Goal: Complete application form

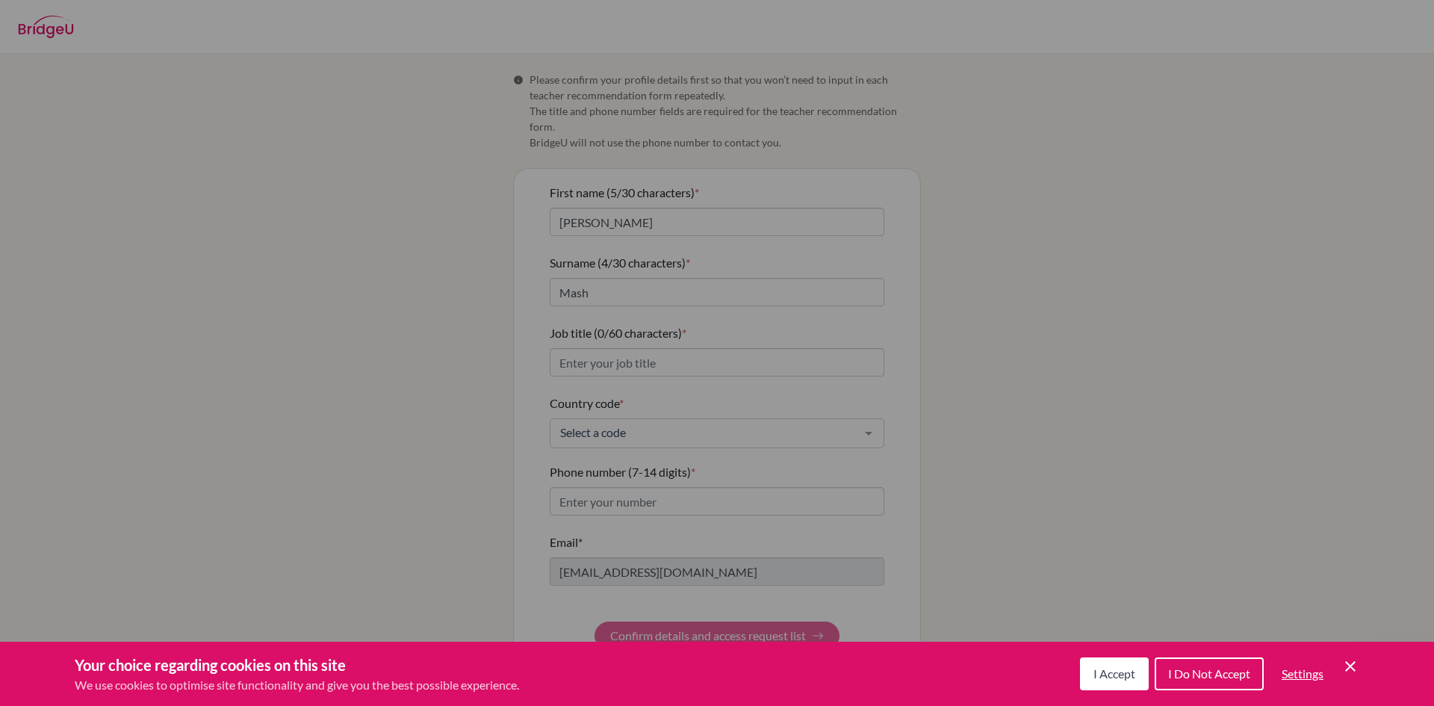
click at [1348, 662] on icon "Cookie Control Close Icon" at bounding box center [1350, 666] width 18 height 18
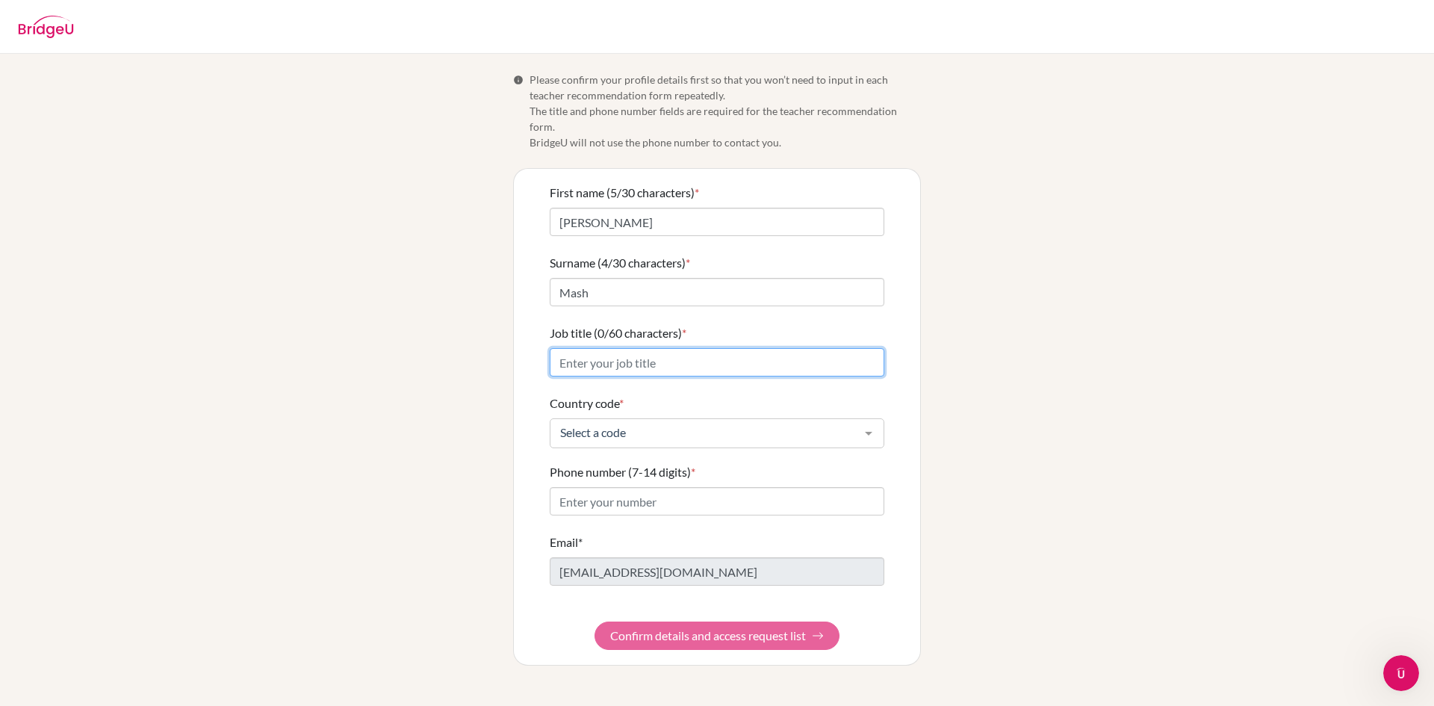
click at [604, 348] on input "Job title (0/60 characters) *" at bounding box center [717, 362] width 334 height 28
type input "Teacher"
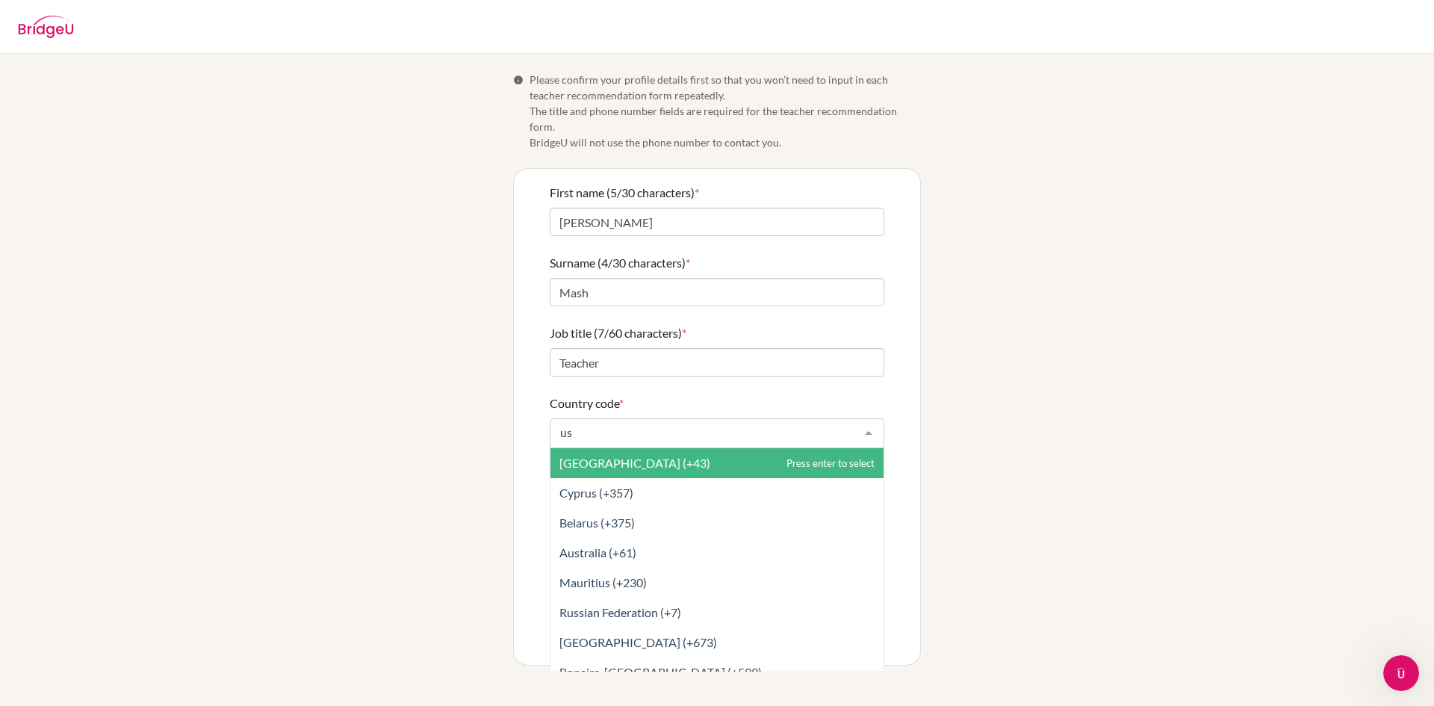
type input "u"
type input "1"
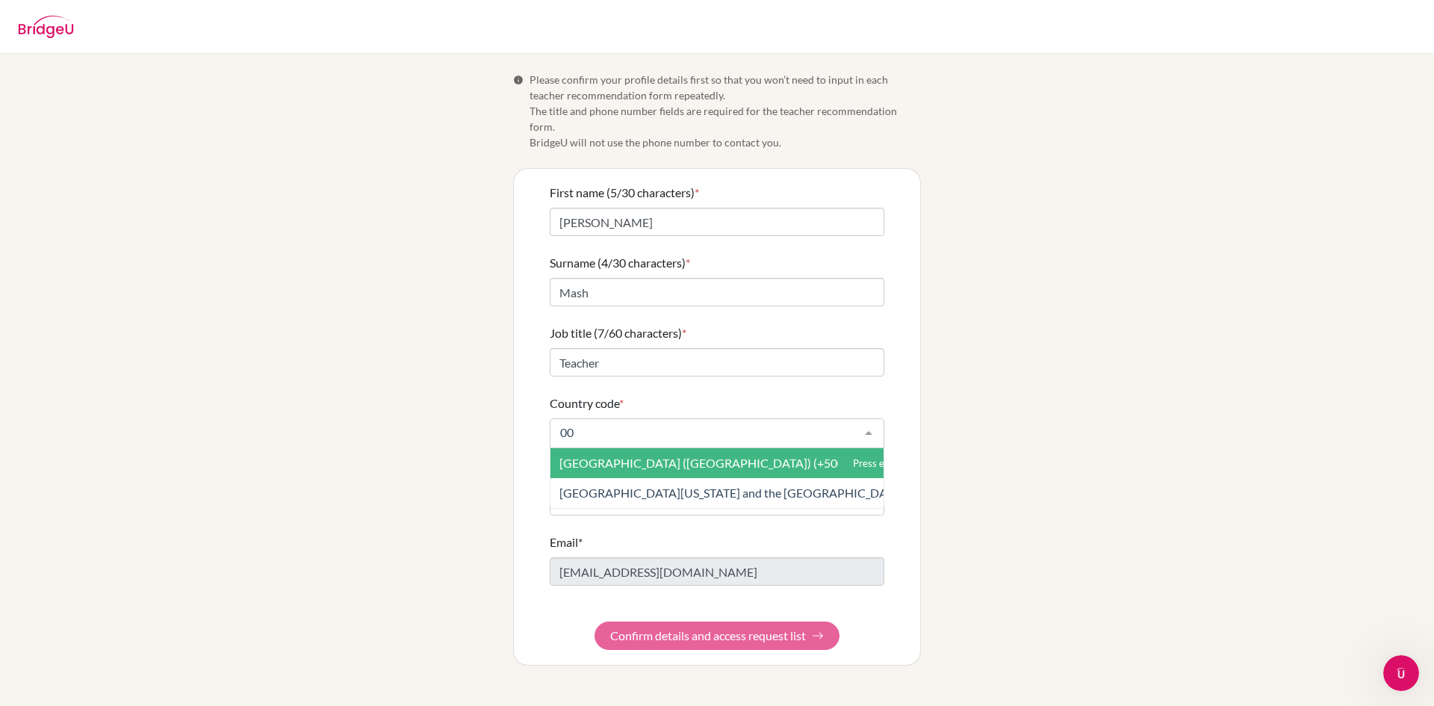
type input "0"
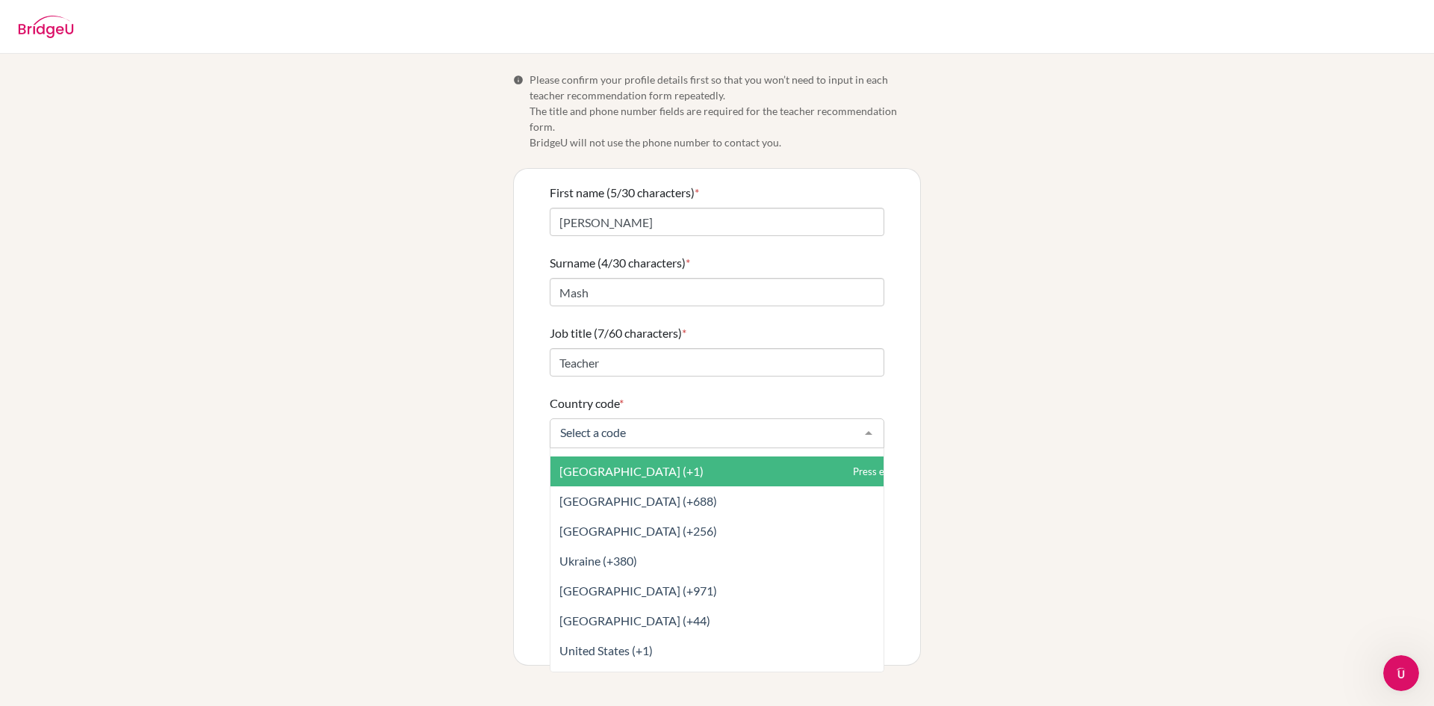
scroll to position [6750, 0]
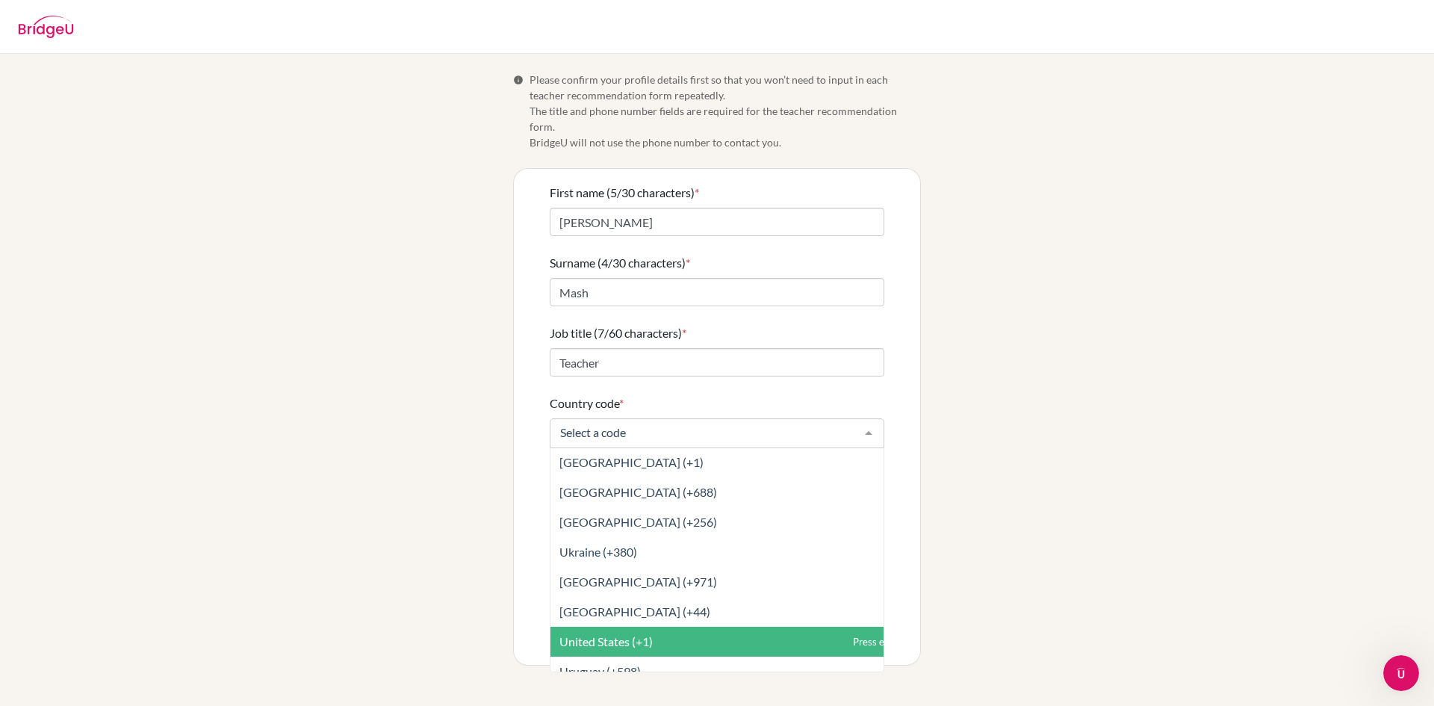
click at [633, 634] on span "United States (+1)" at bounding box center [605, 641] width 93 height 14
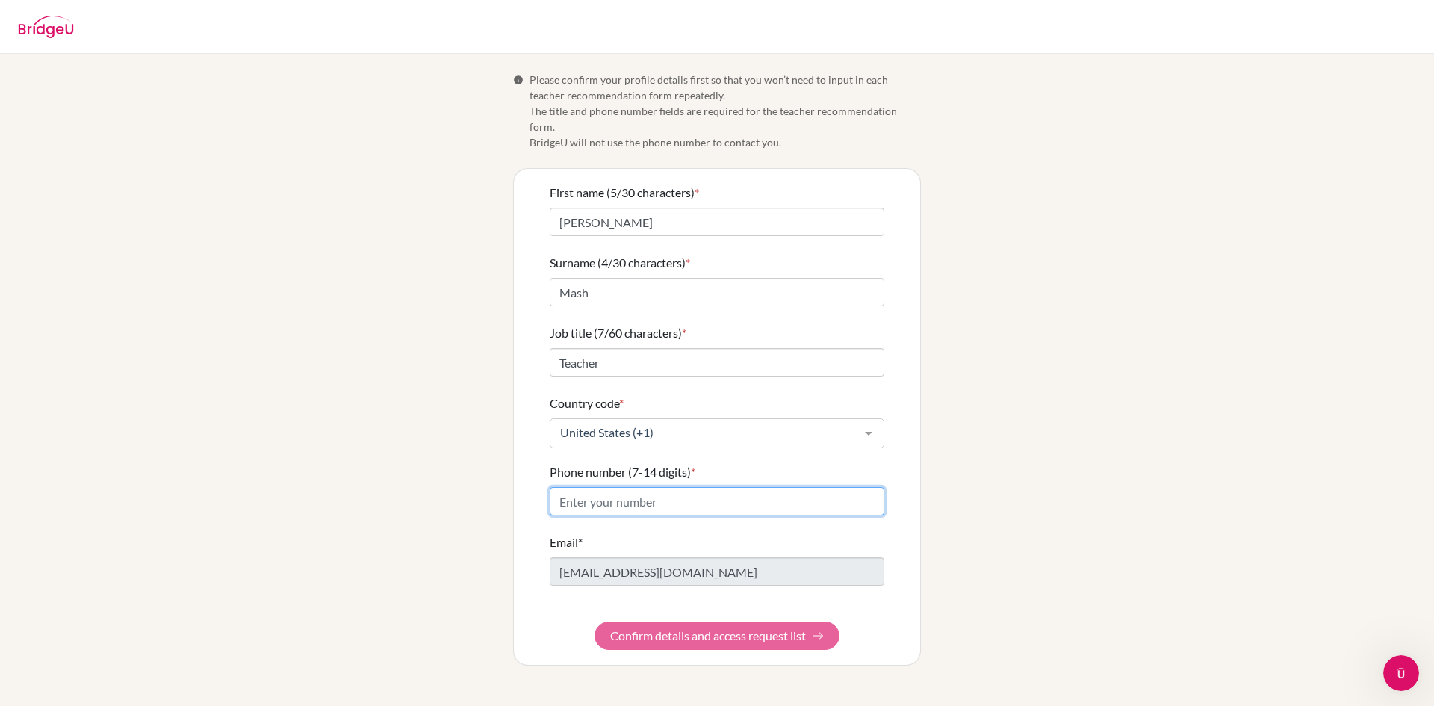
click at [791, 487] on input "Phone number (7-14 digits) *" at bounding box center [717, 501] width 334 height 28
type input "5202031006"
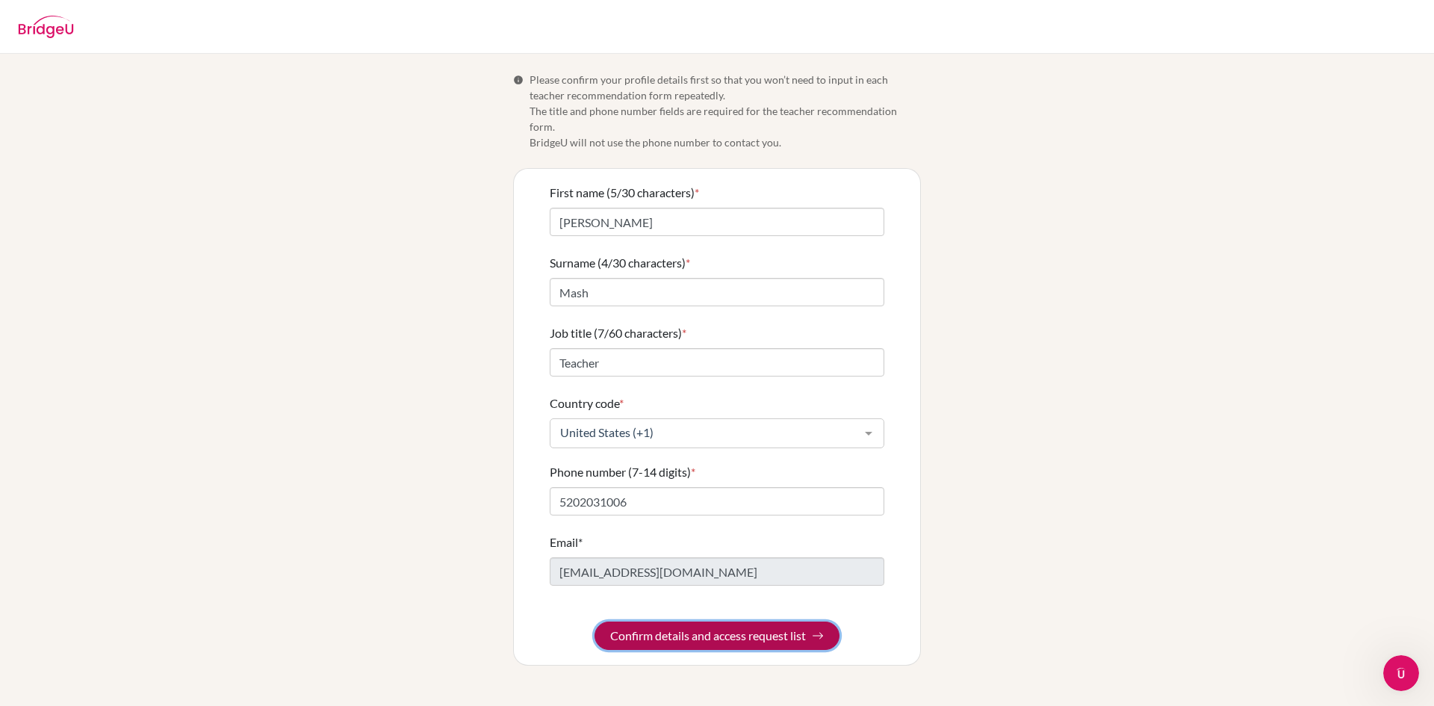
click at [808, 621] on button "Confirm details and access request list" at bounding box center [716, 635] width 245 height 28
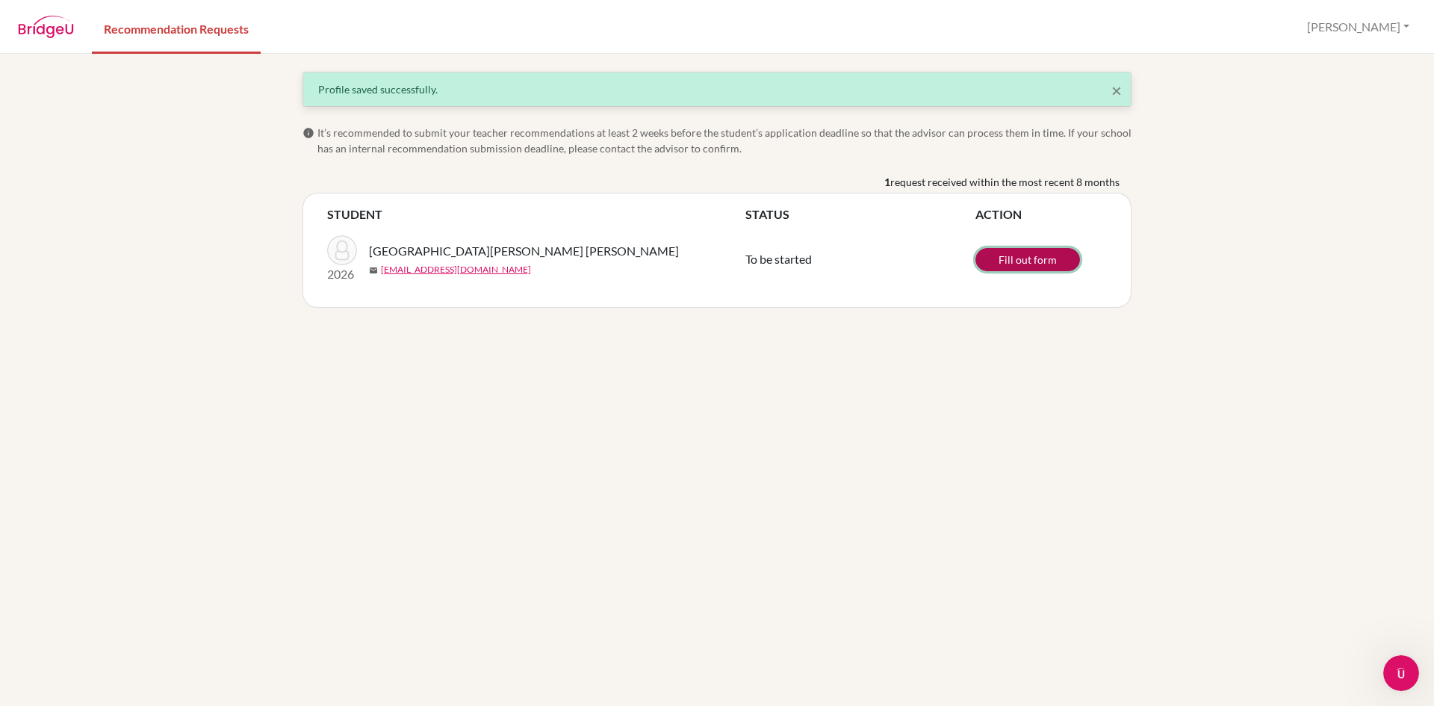
click at [1007, 255] on link "Fill out form" at bounding box center [1027, 259] width 105 height 23
click at [1119, 91] on span "×" at bounding box center [1116, 90] width 10 height 22
